Goal: Task Accomplishment & Management: Complete application form

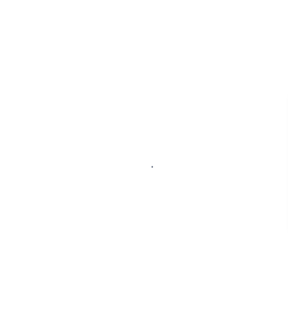
scroll to position [58, 0]
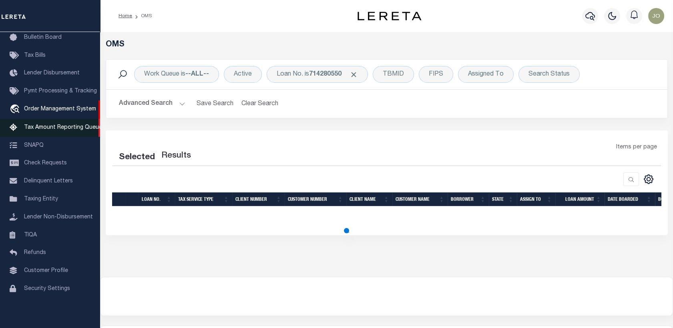
select select "200"
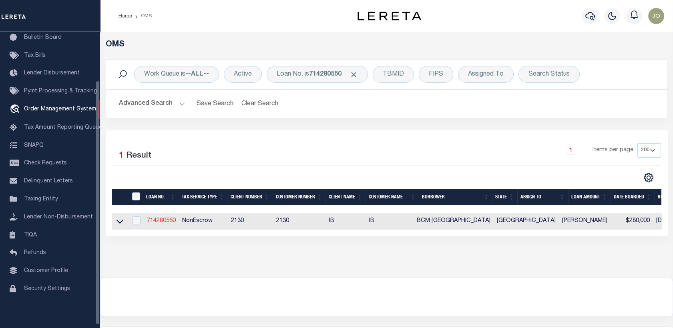
click at [171, 223] on link "714280550" at bounding box center [161, 221] width 29 height 6
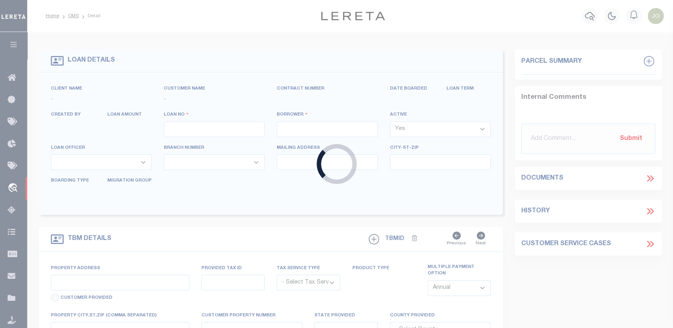
type input "714280550"
type input "BCM [GEOGRAPHIC_DATA]"
select select
type input "ATTN: [PERSON_NAME] [STREET_ADDRESS]"
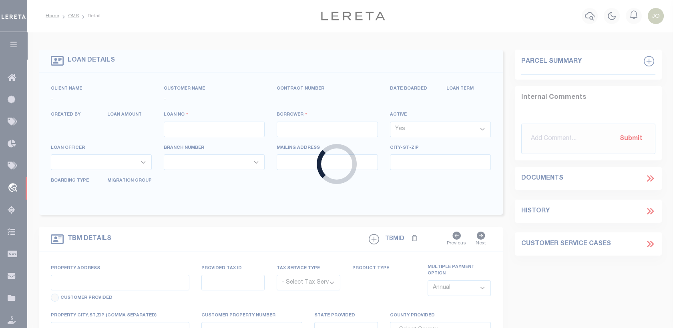
type input "[US_STATE][GEOGRAPHIC_DATA] 77591"
select select
select select "NonEscrow"
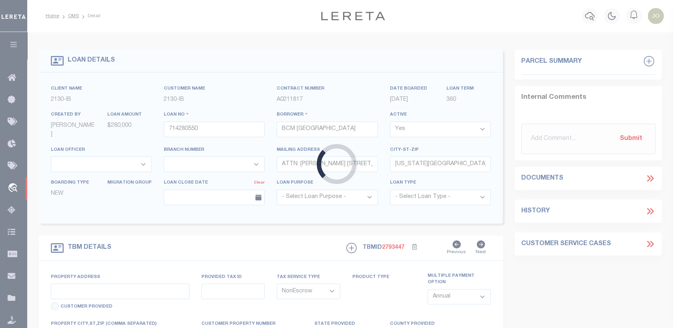
select select "7065"
select select "2702"
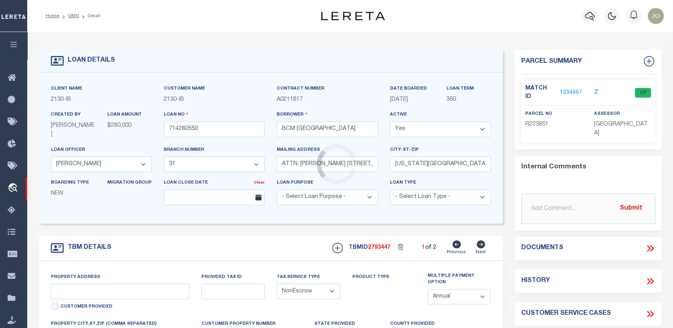
type input "[STREET_ADDRESS]"
select select
type input "[US_STATE][GEOGRAPHIC_DATA] 77590"
type input "[US_STATE]"
type input "[GEOGRAPHIC_DATA]"
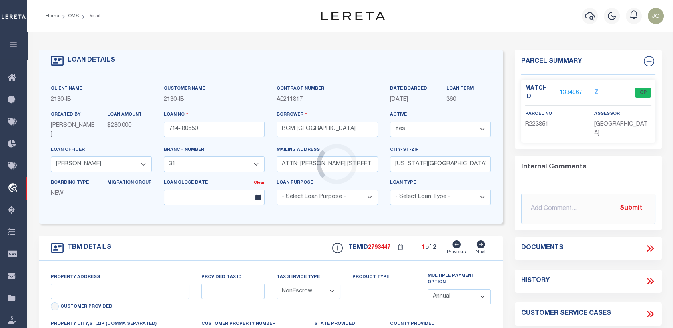
select select
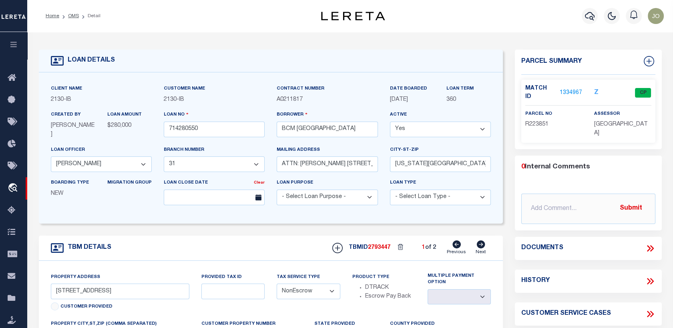
click at [649, 243] on icon at bounding box center [650, 248] width 10 height 10
